Goal: Task Accomplishment & Management: Use online tool/utility

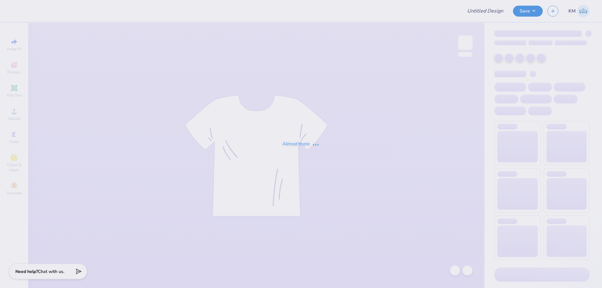
type input "IMSS merch"
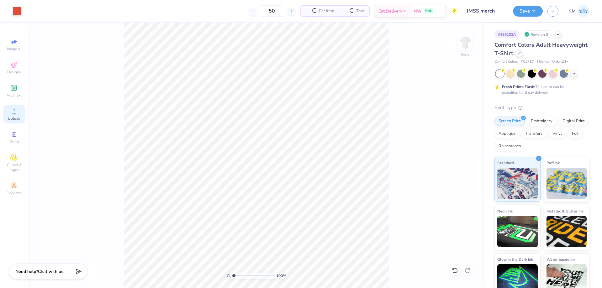
click at [12, 113] on icon at bounding box center [14, 112] width 8 height 8
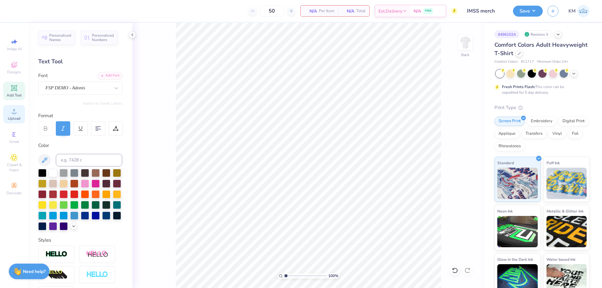
click at [13, 111] on icon at bounding box center [14, 112] width 8 height 8
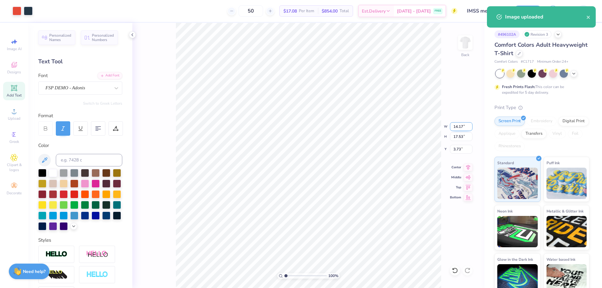
click at [456, 127] on input "14.17" at bounding box center [461, 126] width 23 height 9
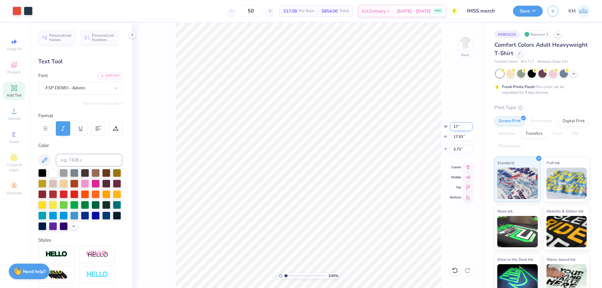
type input "7"
type input "12.00"
type input "14.84"
click at [459, 149] on input "5.08" at bounding box center [461, 149] width 23 height 9
type input "3.00"
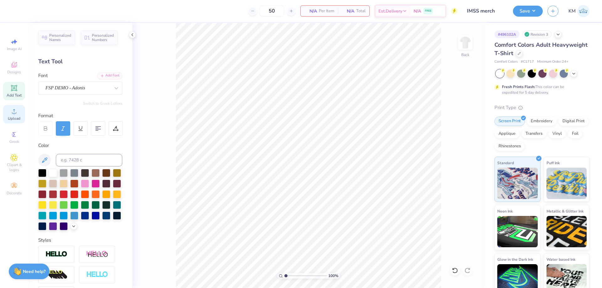
click at [18, 118] on span "Upload" at bounding box center [14, 118] width 13 height 5
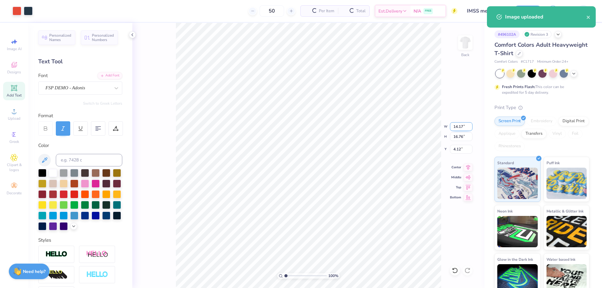
click at [458, 126] on input "14.17" at bounding box center [461, 126] width 23 height 9
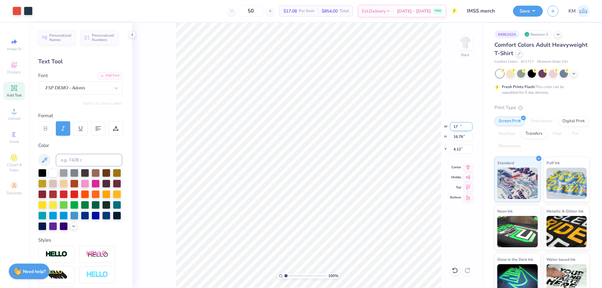
type input "7"
type input "12.00"
type input "14.19"
click at [455, 146] on input "5.40" at bounding box center [461, 149] width 23 height 9
type input "3.00"
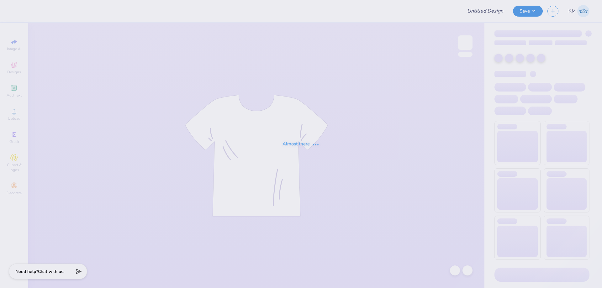
type input "DZ Parents Weekends 25'"
type input "60"
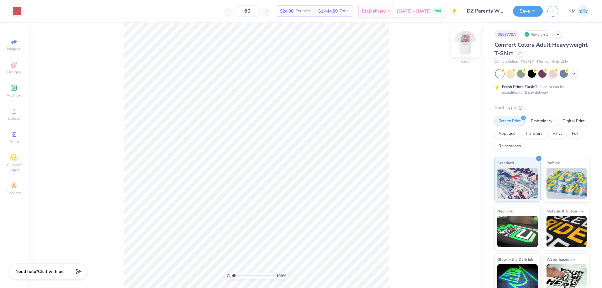
click at [462, 46] on img at bounding box center [465, 42] width 25 height 25
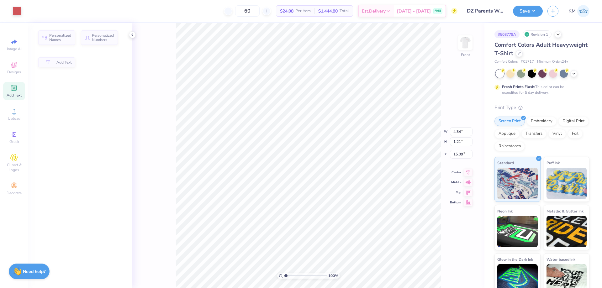
type input "4.34"
type input "1.21"
type input "15.09"
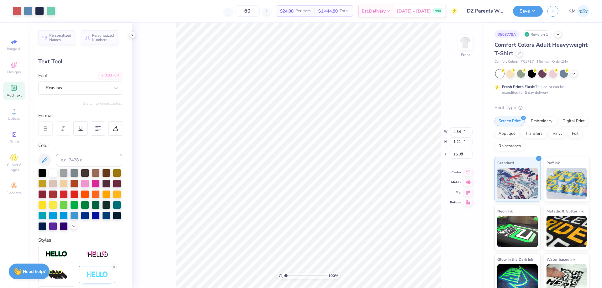
type input "11.00"
type input "14.29"
type input "3.00"
click at [345, 219] on li "Group" at bounding box center [353, 219] width 49 height 12
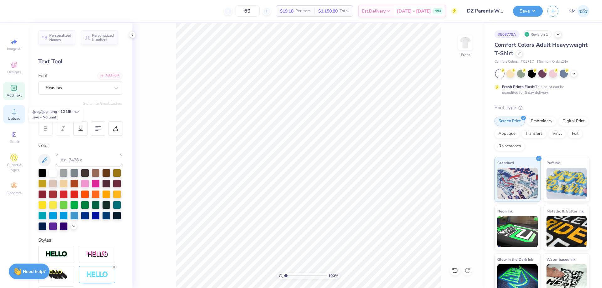
click at [12, 111] on icon at bounding box center [14, 112] width 8 height 8
click at [13, 111] on icon at bounding box center [14, 112] width 8 height 8
click at [20, 116] on span "Upload" at bounding box center [14, 118] width 13 height 5
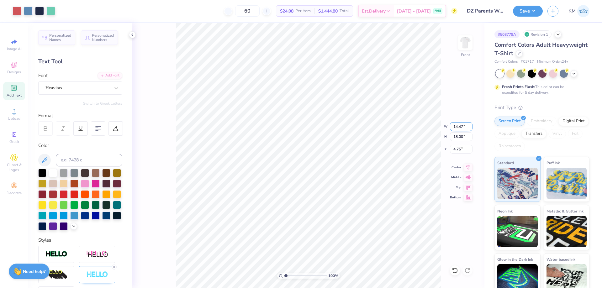
click at [455, 129] on input "14.47" at bounding box center [461, 126] width 23 height 9
type input "11.00"
type input "13.69"
click at [454, 148] on input "6.91" at bounding box center [461, 149] width 23 height 9
click at [456, 271] on icon at bounding box center [455, 271] width 6 height 6
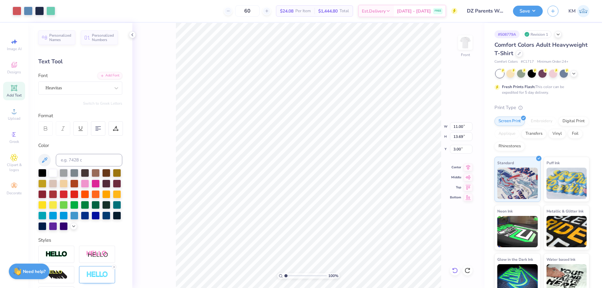
type input "6.91"
click at [454, 268] on icon at bounding box center [455, 271] width 6 height 6
type input "14.47"
type input "18.00"
type input "4.75"
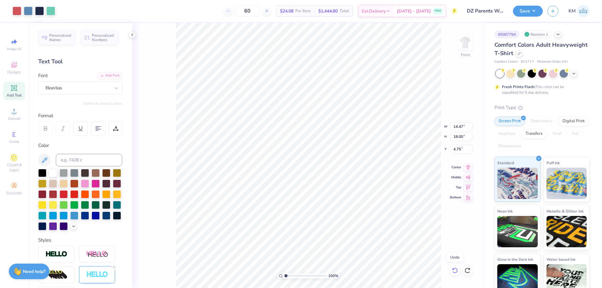
click at [454, 268] on icon at bounding box center [455, 271] width 6 height 6
click at [462, 47] on img at bounding box center [465, 42] width 25 height 25
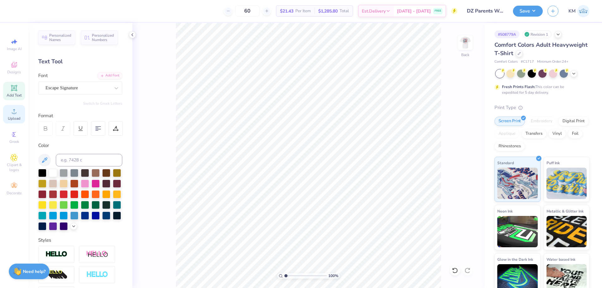
click at [13, 111] on icon at bounding box center [14, 112] width 8 height 8
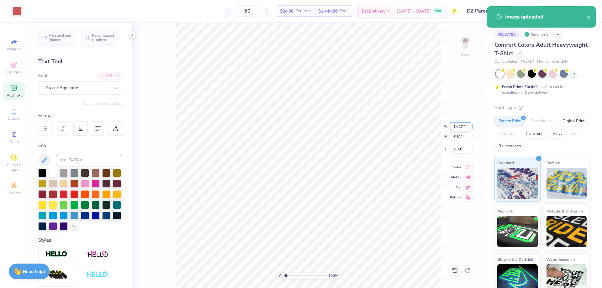
click at [455, 127] on input "14.17" at bounding box center [461, 126] width 23 height 9
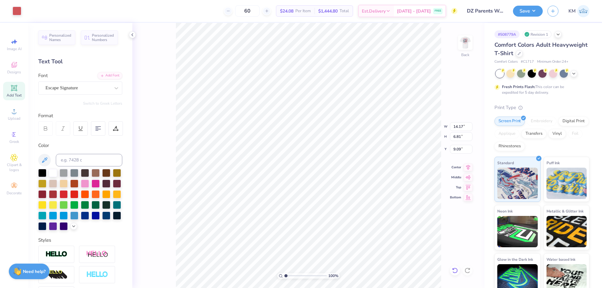
click at [457, 267] on div at bounding box center [455, 271] width 10 height 10
click at [456, 267] on div at bounding box center [455, 271] width 10 height 10
click at [467, 269] on icon at bounding box center [468, 271] width 6 height 6
click at [454, 129] on input "14.17" at bounding box center [461, 126] width 23 height 9
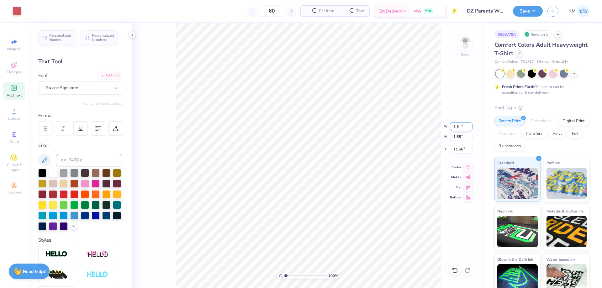
type input "3.50"
type input "1.68"
type input "11.66"
click at [457, 144] on div "100 % Back W 3.50 3.50 " H 1.68 1.68 " Y 11.66 11.66 " Center Middle Top Bottom" at bounding box center [308, 155] width 352 height 265
click at [457, 148] on input "11.66" at bounding box center [461, 149] width 23 height 9
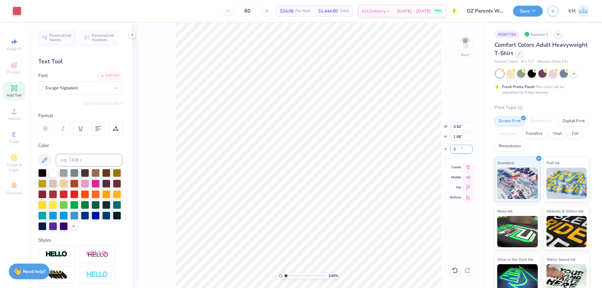
type input "3.00"
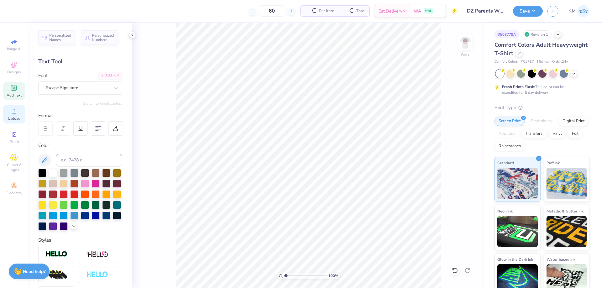
click at [20, 115] on div "Upload" at bounding box center [14, 114] width 22 height 19
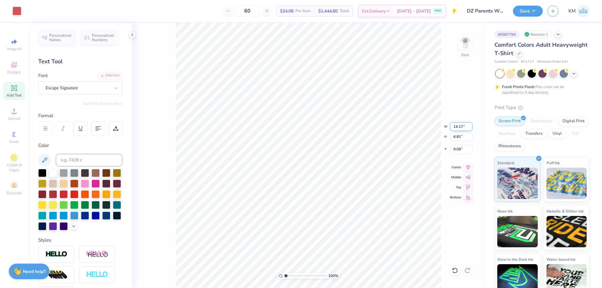
click at [464, 129] on input "14.17" at bounding box center [461, 126] width 23 height 9
type input "1"
type input "3.50"
type input "1.68"
click at [457, 149] on input "11.66" at bounding box center [461, 149] width 23 height 9
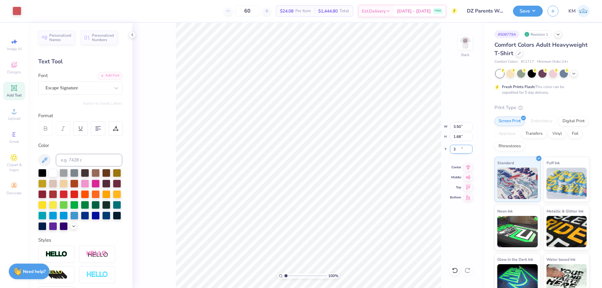
type input "3.00"
click at [468, 41] on img at bounding box center [465, 42] width 25 height 25
click at [350, 232] on li "Ungroup" at bounding box center [353, 232] width 49 height 12
type input "4.34"
type input "1.21"
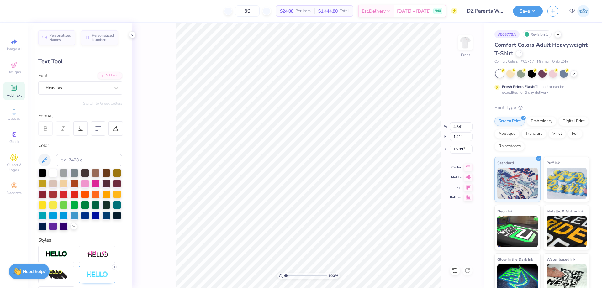
type input "15.09"
type input "10.64"
type input "1.15"
type input "13.47"
type input "10.63"
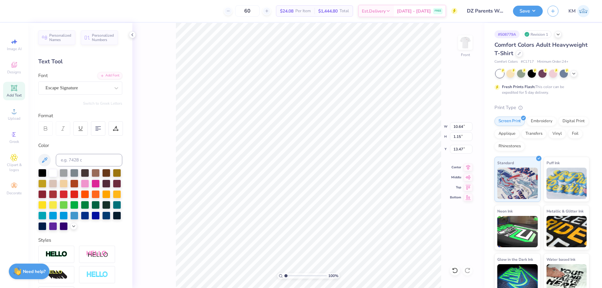
type input "1.17"
type input "3.00"
click at [468, 47] on img at bounding box center [465, 42] width 25 height 25
click at [464, 47] on img at bounding box center [465, 42] width 25 height 25
click at [19, 91] on div "Add Text" at bounding box center [14, 91] width 22 height 19
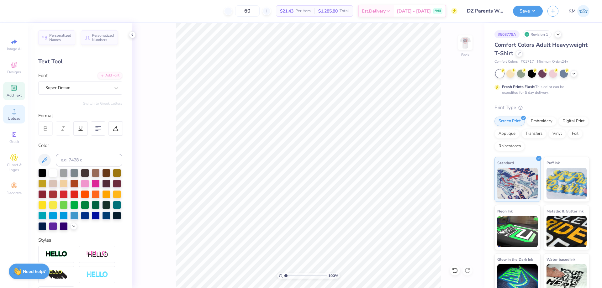
click at [22, 116] on div "Upload" at bounding box center [14, 114] width 22 height 19
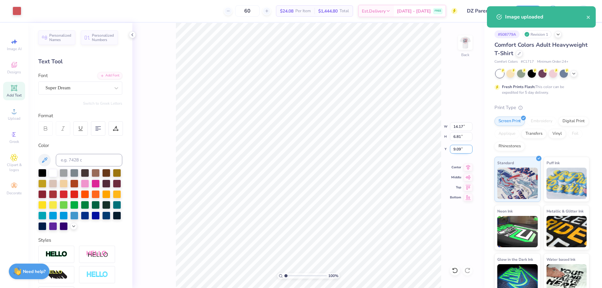
click at [453, 151] on input "9.09" at bounding box center [461, 149] width 23 height 9
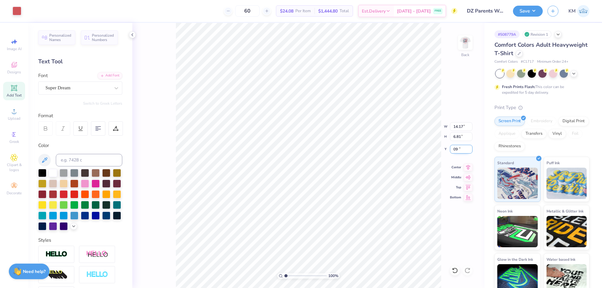
type input "9"
type input "3.00"
click at [459, 130] on input "14.17" at bounding box center [461, 126] width 23 height 9
type input "3.50"
type input "1.68"
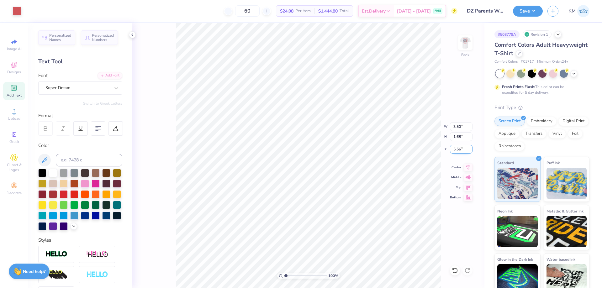
click at [458, 151] on input "5.56" at bounding box center [461, 149] width 23 height 9
click at [462, 150] on input "3.54" at bounding box center [461, 149] width 23 height 9
type input "3.00"
drag, startPoint x: 457, startPoint y: 34, endPoint x: 471, endPoint y: 43, distance: 17.0
click at [458, 34] on div "100 % Back W 3.50 3.50 " H 1.68 1.68 " Y 3.00 3.00 " Center Middle Top Bottom" at bounding box center [308, 155] width 352 height 265
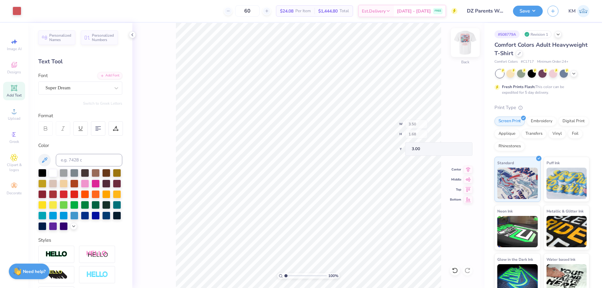
click at [471, 43] on img at bounding box center [465, 42] width 25 height 25
click at [465, 40] on img at bounding box center [465, 42] width 25 height 25
click at [16, 117] on span "Upload" at bounding box center [14, 118] width 13 height 5
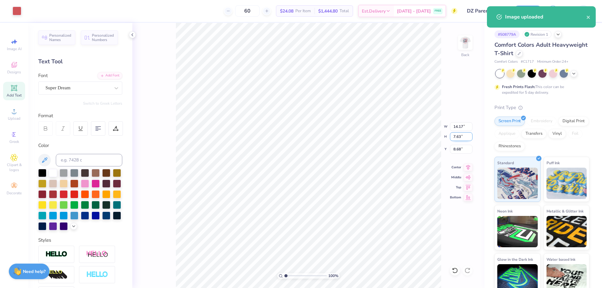
click at [461, 137] on input "7.63" at bounding box center [461, 136] width 23 height 9
click at [460, 126] on input "14.17" at bounding box center [461, 126] width 23 height 9
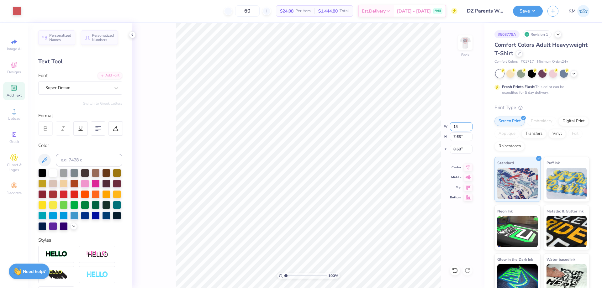
type input "1"
type input "3.50"
type input "1.89"
click at [460, 149] on input "11.56" at bounding box center [461, 149] width 23 height 9
type input "1"
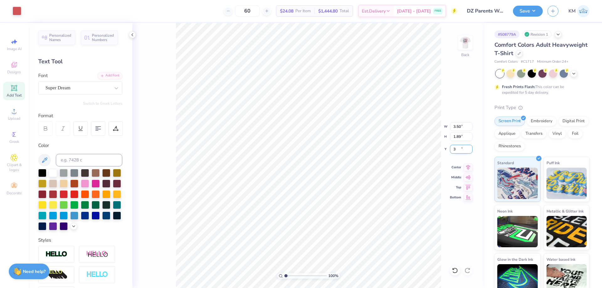
type input "3.00"
click at [520, 8] on button "Save" at bounding box center [528, 10] width 30 height 11
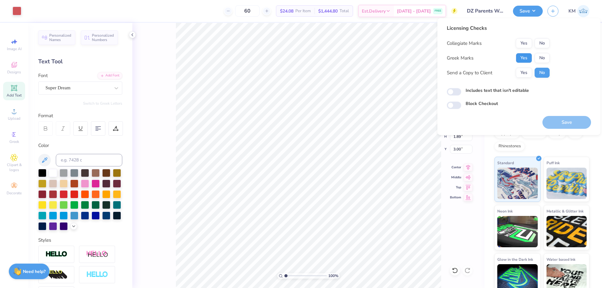
click at [523, 56] on button "Yes" at bounding box center [524, 58] width 16 height 10
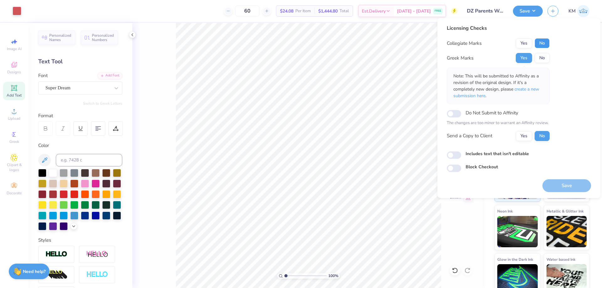
click at [540, 40] on button "No" at bounding box center [542, 43] width 15 height 10
click at [522, 138] on button "Yes" at bounding box center [524, 136] width 16 height 10
click at [561, 182] on button "Save" at bounding box center [567, 185] width 49 height 13
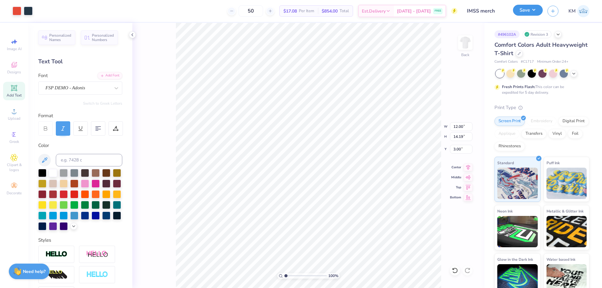
click at [519, 9] on button "Save" at bounding box center [528, 10] width 30 height 11
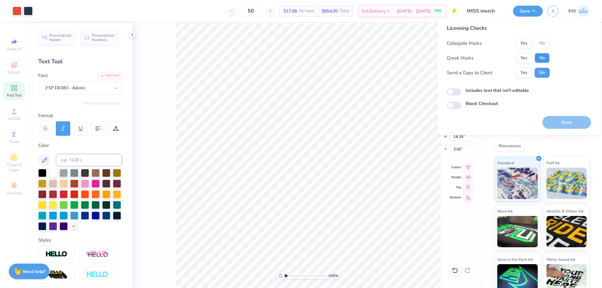
drag, startPoint x: 540, startPoint y: 44, endPoint x: 545, endPoint y: 61, distance: 17.3
click at [545, 61] on div "Collegiate Marks Yes No Greek Marks Yes No Send a Copy to Client Yes No" at bounding box center [498, 58] width 103 height 40
click at [544, 56] on button "No" at bounding box center [542, 58] width 15 height 10
click at [544, 40] on button "No" at bounding box center [542, 43] width 15 height 10
click at [522, 45] on button "Yes" at bounding box center [524, 43] width 16 height 10
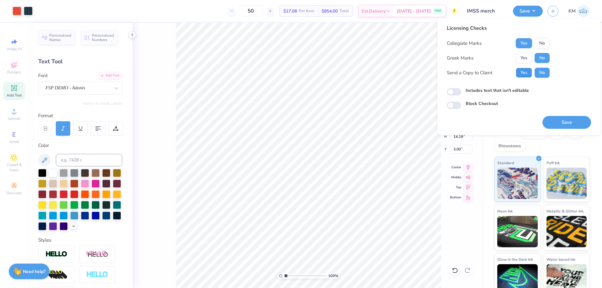
click at [527, 72] on button "Yes" at bounding box center [524, 73] width 16 height 10
click at [557, 126] on button "Save" at bounding box center [567, 122] width 49 height 13
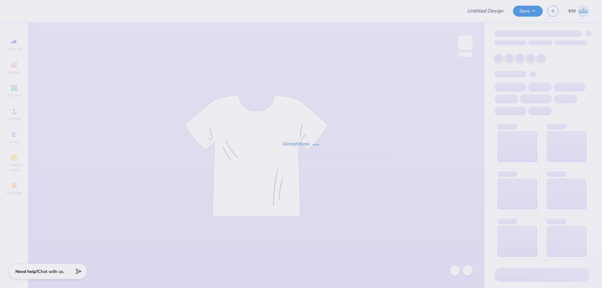
type input "IMSS merch"
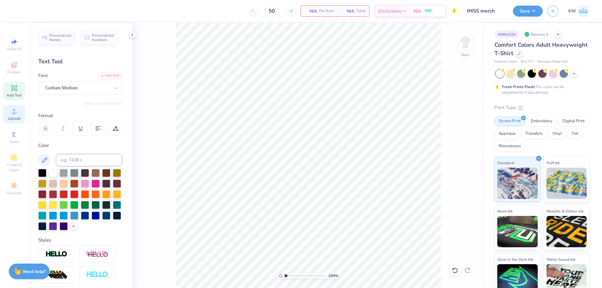
click at [9, 113] on div "Upload" at bounding box center [14, 114] width 22 height 19
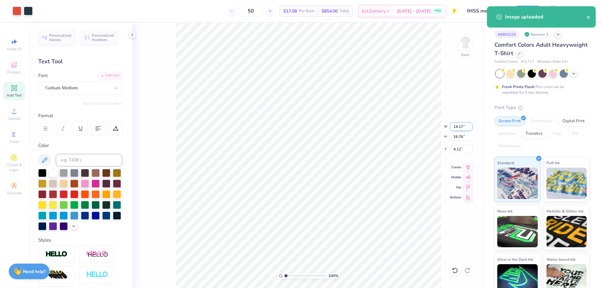
click at [454, 128] on input "14.17" at bounding box center [461, 126] width 23 height 9
type input "7"
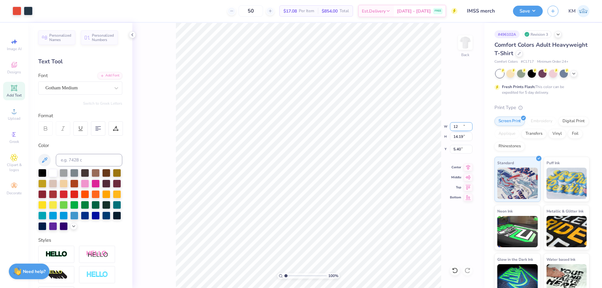
type input "12.00"
type input "14.19"
click at [460, 150] on input "5.40" at bounding box center [461, 149] width 23 height 9
type input "3.00"
click at [538, 11] on button "Save" at bounding box center [528, 10] width 30 height 11
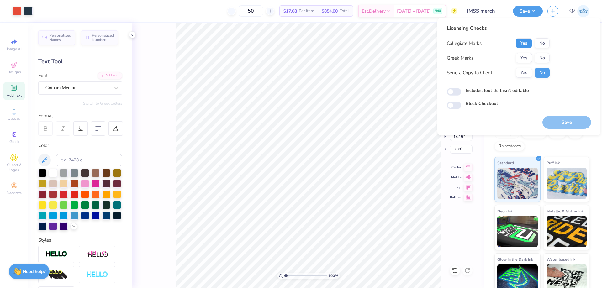
click at [527, 45] on button "Yes" at bounding box center [524, 43] width 16 height 10
click at [542, 55] on button "No" at bounding box center [542, 58] width 15 height 10
click at [524, 70] on button "Yes" at bounding box center [524, 73] width 16 height 10
click at [557, 124] on button "Save" at bounding box center [567, 122] width 49 height 13
